Goal: Entertainment & Leisure: Consume media (video, audio)

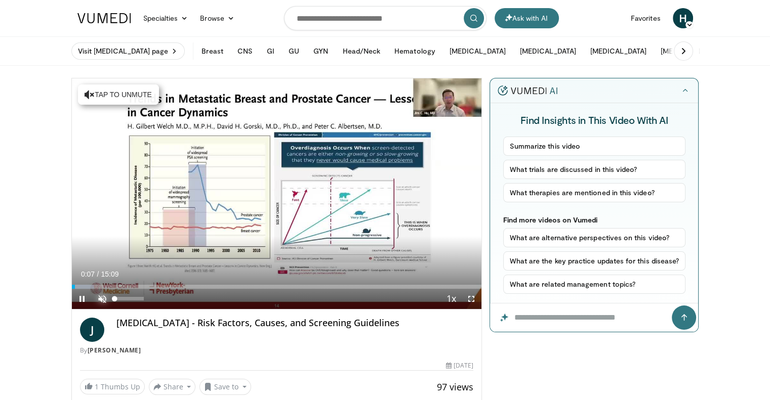
click at [101, 296] on span "Video Player" at bounding box center [102, 299] width 20 height 20
click at [470, 302] on span "Video Player" at bounding box center [471, 299] width 20 height 20
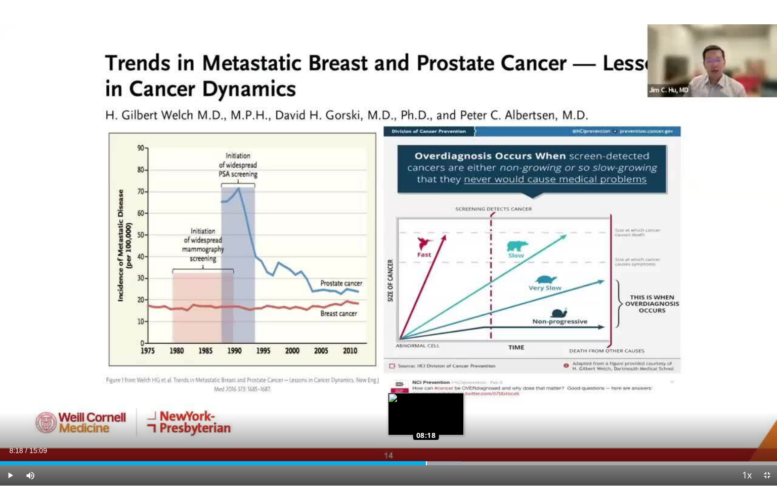
click at [426, 400] on div "Loaded : 59.40% 08:18 08:18" at bounding box center [388, 460] width 777 height 10
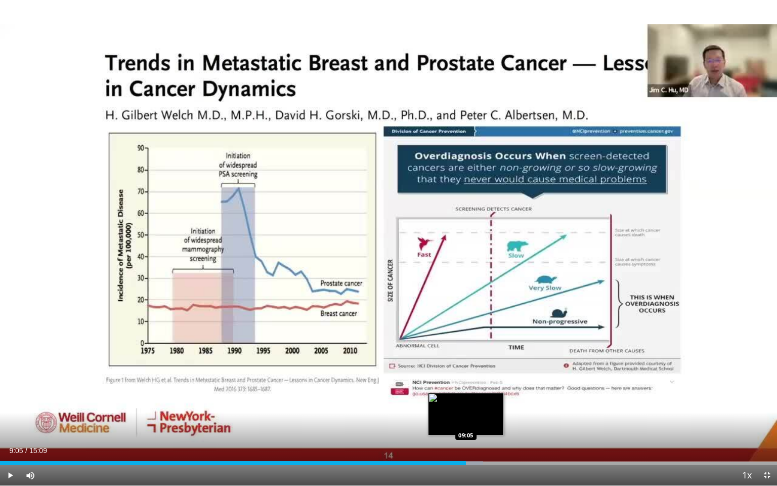
click at [466, 400] on div "Loaded : 62.19% 09:05 09:05" at bounding box center [388, 463] width 777 height 4
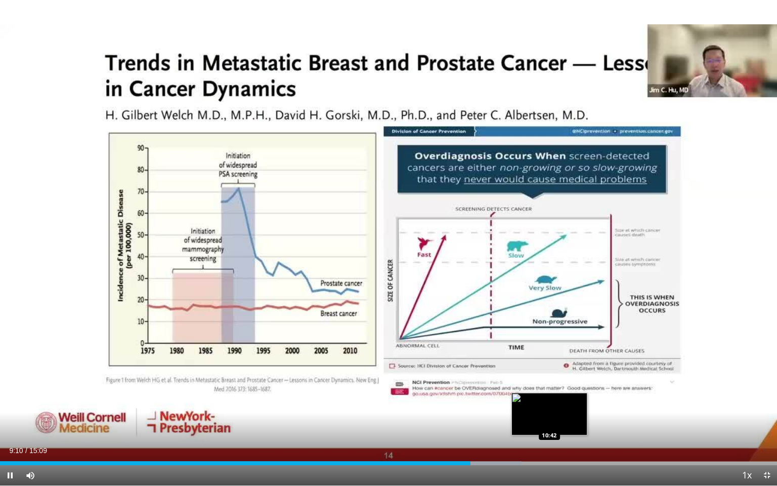
click at [549, 400] on div "Loaded : 67.10% 09:10 10:42" at bounding box center [388, 463] width 777 height 4
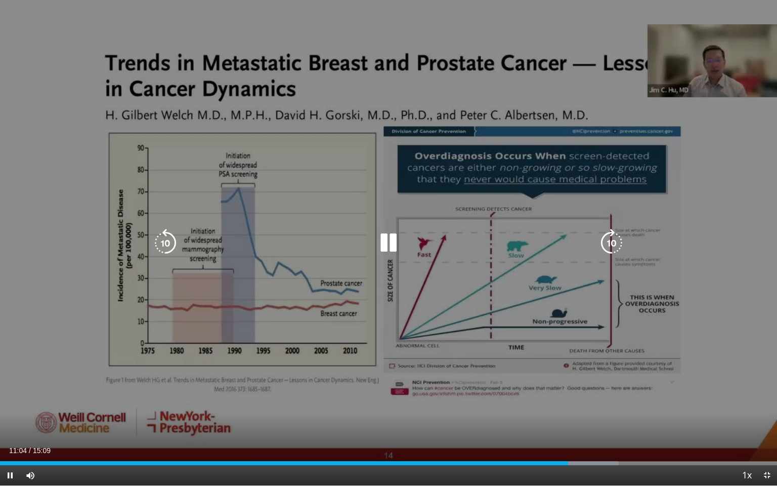
click at [392, 322] on div "10 seconds Tap to unmute" at bounding box center [388, 242] width 777 height 485
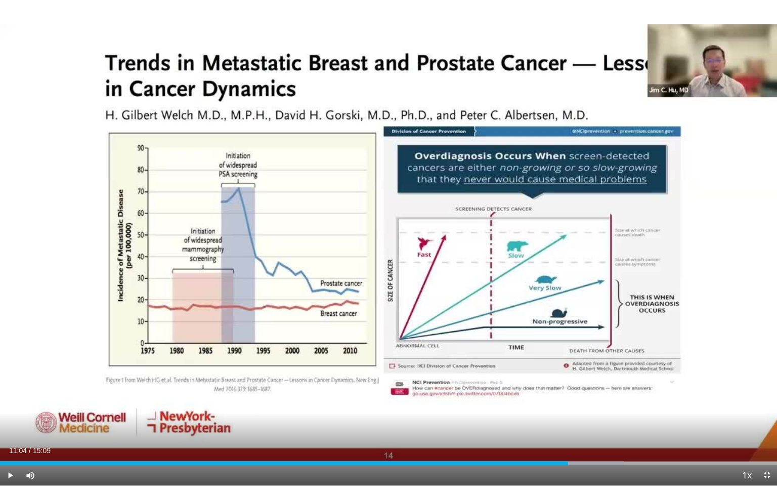
click at [392, 322] on div "10 seconds Tap to unmute" at bounding box center [388, 242] width 777 height 485
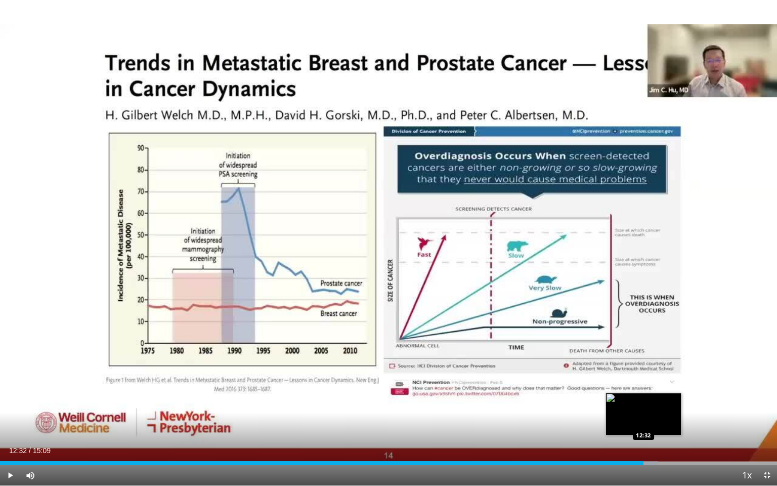
click at [643, 400] on div "Loaded : 84.70% 12:32 12:32" at bounding box center [388, 463] width 777 height 4
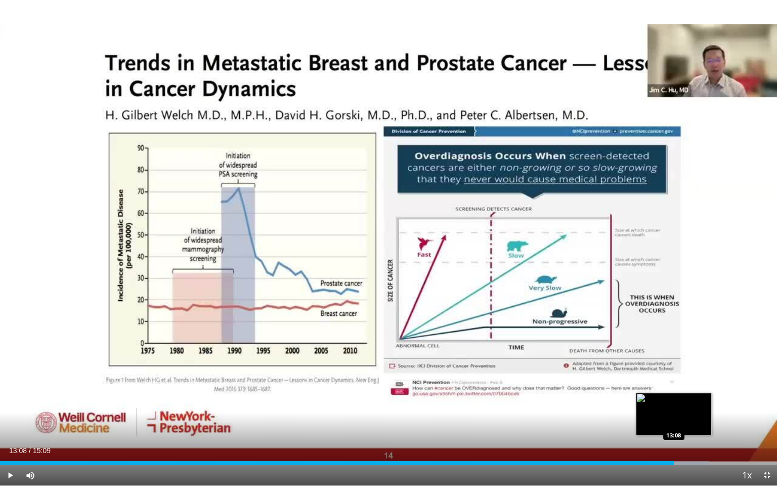
click at [674, 400] on div "Loaded : 91.30% 13:08 13:08" at bounding box center [388, 463] width 777 height 4
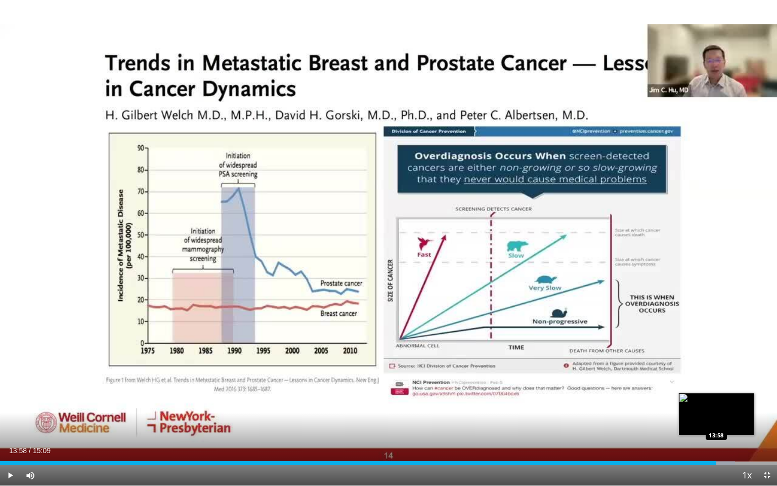
click at [717, 400] on div "Loaded : 94.60% 13:58 13:58" at bounding box center [388, 463] width 777 height 4
click at [753, 400] on div "Progress Bar" at bounding box center [736, 463] width 82 height 4
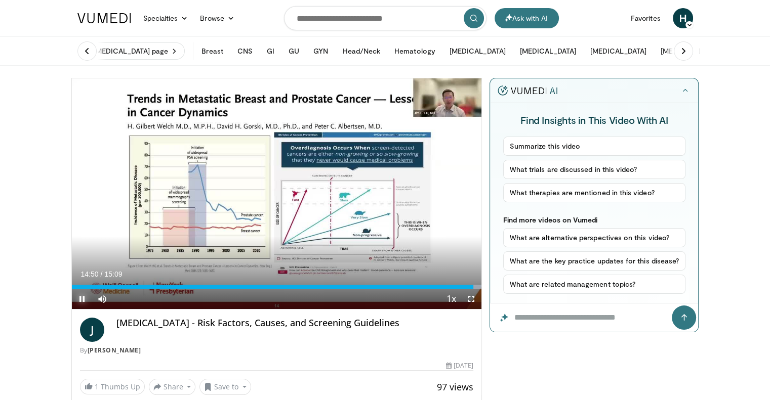
click at [83, 299] on span "Video Player" at bounding box center [82, 299] width 20 height 20
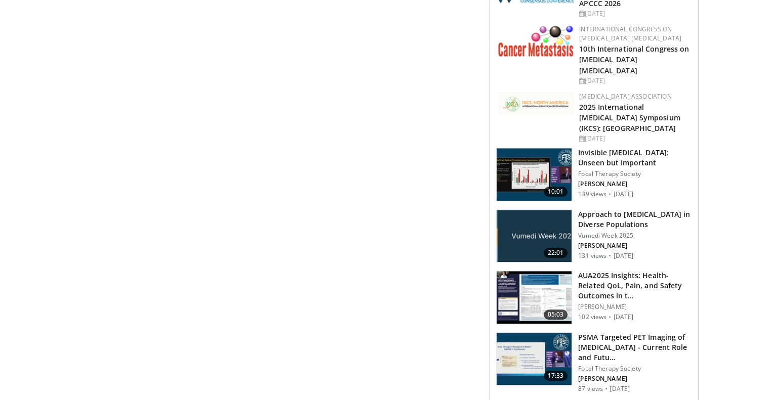
scroll to position [1050, 0]
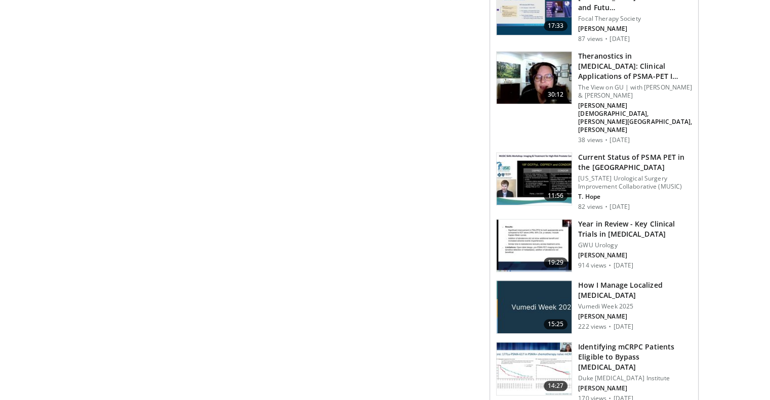
click at [539, 281] on img at bounding box center [533, 307] width 75 height 53
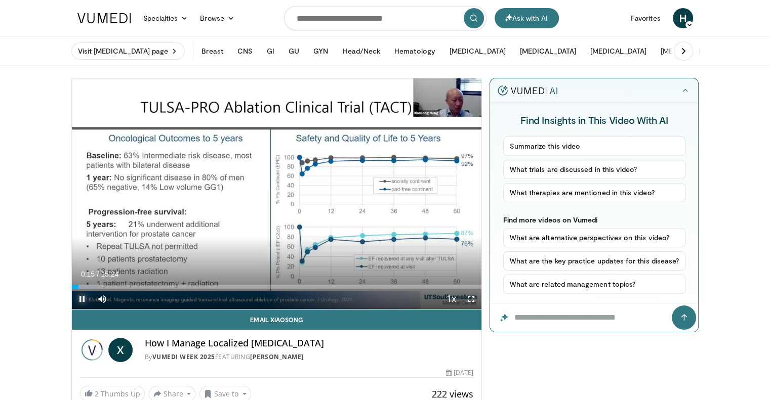
click at [83, 300] on span "Video Player" at bounding box center [82, 299] width 20 height 20
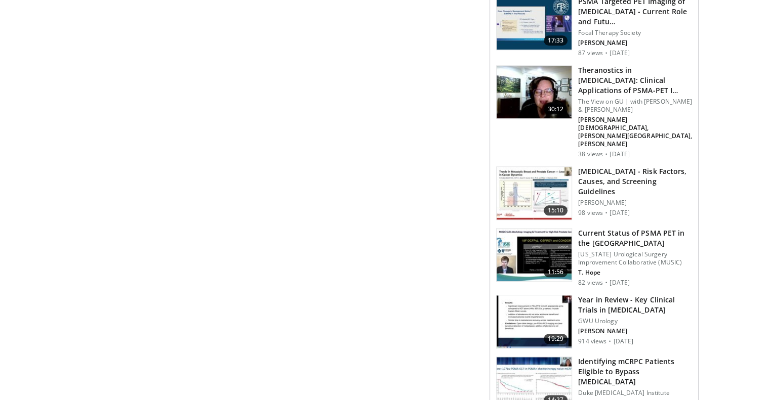
scroll to position [1401, 0]
